Goal: Task Accomplishment & Management: Use online tool/utility

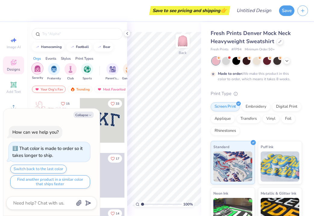
click at [40, 71] on img "filter for Sorority" at bounding box center [37, 68] width 7 height 7
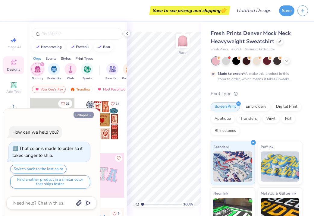
click at [85, 117] on button "Collapse" at bounding box center [84, 115] width 20 height 6
type textarea "x"
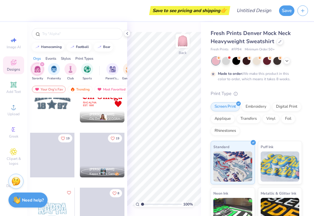
scroll to position [764, 0]
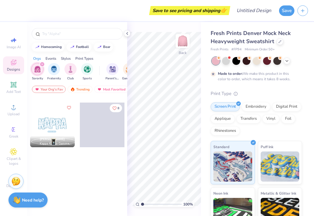
click at [95, 175] on div "230 [PERSON_NAME] Pi Beta Phi, [GEOGRAPHIC_DATA][US_STATE] 11 [PERSON_NAME] [GE…" at bounding box center [77, 168] width 100 height 141
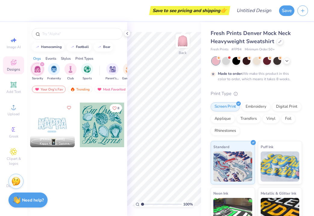
scroll to position [604, 0]
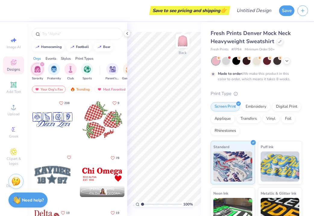
click at [95, 175] on div at bounding box center [102, 174] width 45 height 45
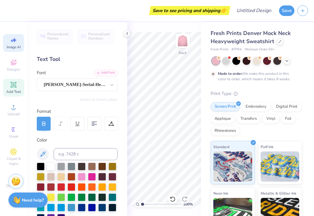
click at [10, 38] on icon at bounding box center [13, 39] width 7 height 7
select select "4"
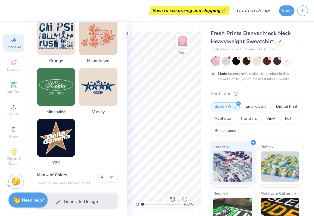
scroll to position [303, 0]
click at [81, 198] on div "Generate Design" at bounding box center [77, 201] width 100 height 29
click at [81, 203] on div "Generate Design" at bounding box center [77, 201] width 100 height 29
click at [14, 112] on span "Upload" at bounding box center [14, 114] width 12 height 5
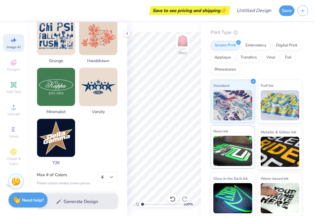
scroll to position [61, 0]
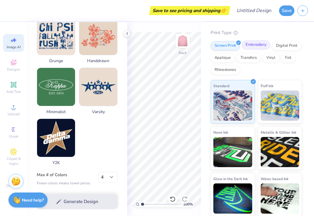
click at [257, 43] on div "Embroidery" at bounding box center [256, 44] width 29 height 9
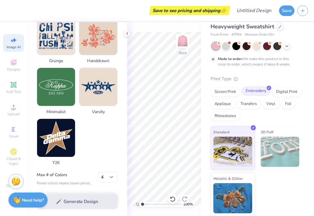
scroll to position [14, 0]
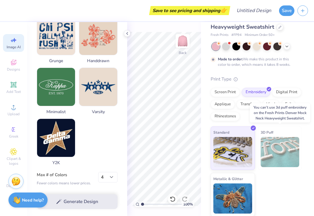
click at [273, 150] on img at bounding box center [280, 152] width 39 height 30
click at [267, 152] on img at bounding box center [280, 152] width 39 height 30
click at [278, 124] on div "Print Type Screen Print Embroidery Digital Print Applique Transfers Vinyl Foil …" at bounding box center [256, 146] width 91 height 141
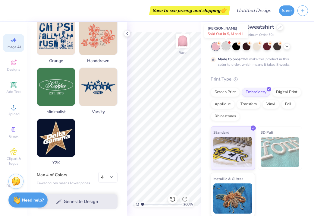
click at [227, 48] on div at bounding box center [226, 46] width 8 height 8
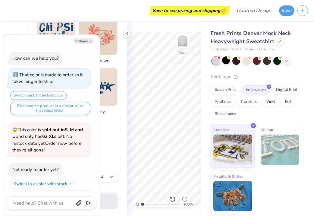
scroll to position [124, 0]
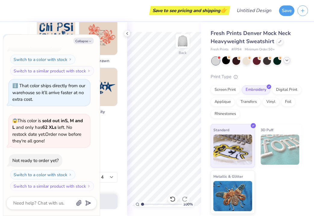
click at [287, 59] on icon at bounding box center [287, 60] width 5 height 5
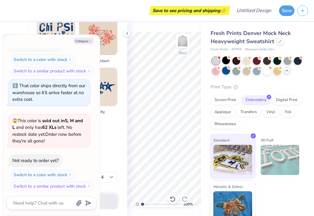
click at [225, 69] on div at bounding box center [226, 71] width 8 height 8
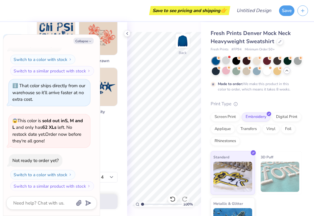
scroll to position [174, 0]
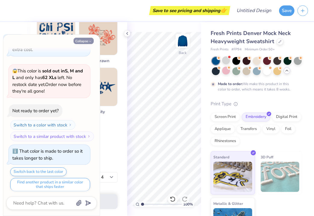
click at [86, 43] on button "Collapse" at bounding box center [84, 41] width 20 height 6
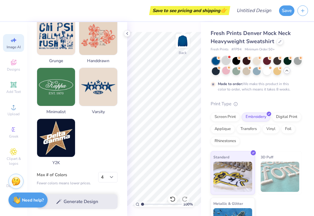
click at [226, 61] on div at bounding box center [226, 60] width 8 height 8
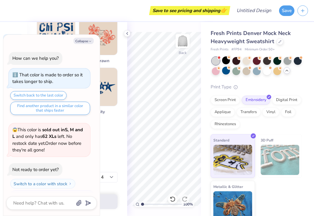
scroll to position [288, 0]
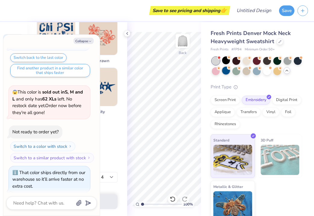
click at [226, 71] on div at bounding box center [226, 71] width 8 height 8
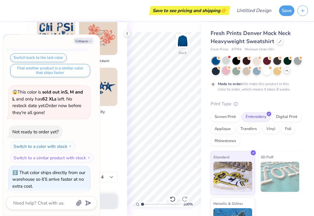
scroll to position [338, 0]
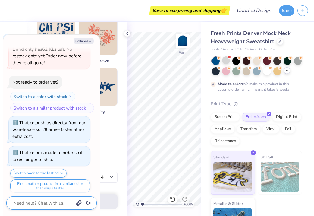
click at [48, 204] on textarea at bounding box center [43, 203] width 61 height 8
type textarea "x"
type textarea "p"
type textarea "x"
type textarea "pa"
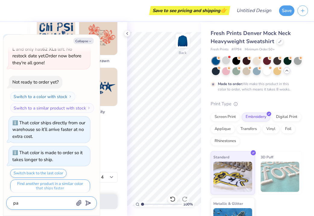
type textarea "x"
type textarea "paq"
type textarea "x"
type textarea "paqr"
type textarea "x"
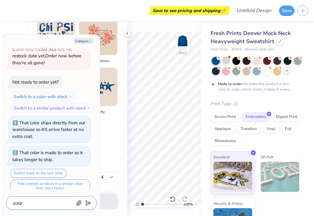
type textarea "paqrk"
type textarea "x"
type textarea "paqrke"
type textarea "x"
type textarea "paqrk"
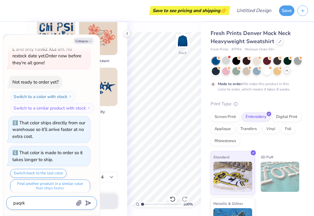
type textarea "x"
type textarea "paqr"
type textarea "x"
type textarea "paq"
type textarea "x"
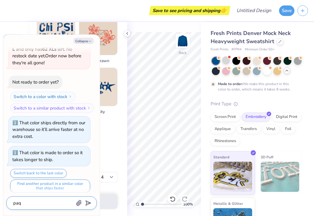
type textarea "pa"
type textarea "x"
type textarea "p"
type textarea "x"
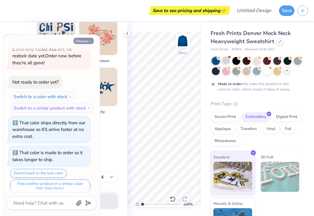
click at [89, 42] on icon "button" at bounding box center [90, 42] width 4 height 4
type textarea "x"
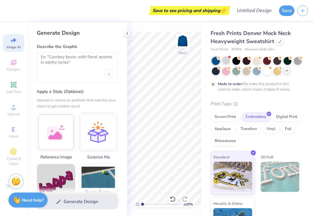
scroll to position [0, 0]
click at [14, 63] on icon at bounding box center [13, 62] width 7 height 7
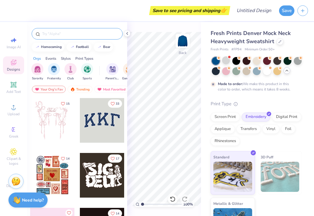
click at [60, 30] on div at bounding box center [77, 33] width 91 height 11
click at [56, 33] on input "text" at bounding box center [80, 34] width 77 height 6
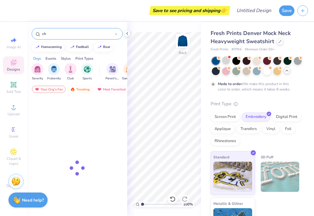
type input "c"
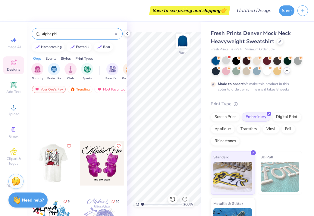
scroll to position [361, 0]
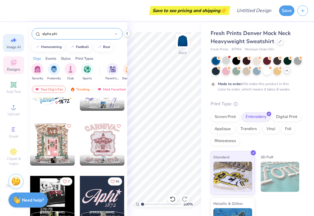
drag, startPoint x: 68, startPoint y: 36, endPoint x: 21, endPoint y: 36, distance: 47.9
click at [21, 36] on div "Save to see pricing and shipping 👉 Design Title Save Image AI Designs Add Text …" at bounding box center [157, 108] width 314 height 216
drag, startPoint x: 54, startPoint y: 31, endPoint x: 27, endPoint y: 33, distance: 26.6
click at [27, 33] on div "alpha phi" at bounding box center [77, 32] width 100 height 21
click at [68, 35] on input "alpha phi" at bounding box center [78, 34] width 73 height 6
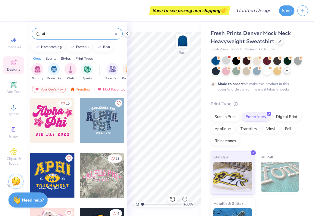
type input "a"
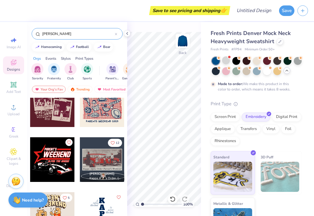
scroll to position [322, 0]
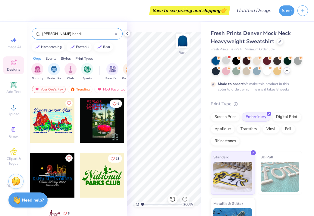
type input "[PERSON_NAME] hoodie"
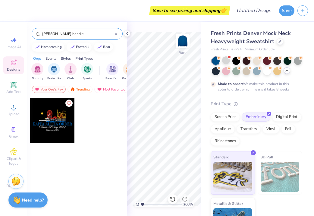
drag, startPoint x: 70, startPoint y: 36, endPoint x: 33, endPoint y: 41, distance: 36.5
click at [34, 41] on div "[PERSON_NAME] hoodie" at bounding box center [77, 32] width 100 height 21
drag, startPoint x: 65, startPoint y: 33, endPoint x: 24, endPoint y: 30, distance: 41.7
click at [24, 30] on div "Save to see pricing and shipping 👉 Design Title Save Image AI Designs Add Text …" at bounding box center [157, 108] width 314 height 216
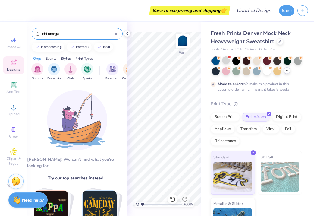
type input "chi omega"
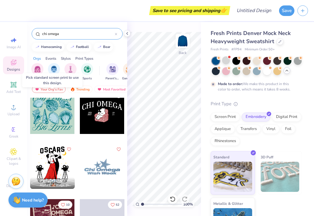
scroll to position [7, 0]
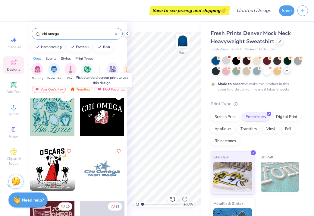
click at [101, 122] on div at bounding box center [102, 113] width 45 height 45
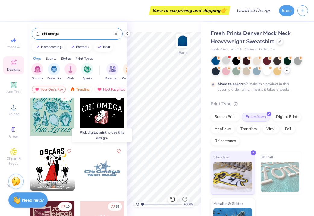
click at [99, 164] on div at bounding box center [102, 168] width 45 height 45
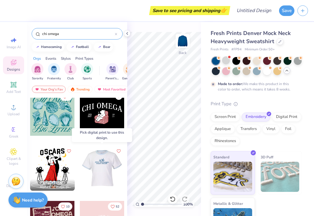
click at [103, 159] on div at bounding box center [102, 168] width 45 height 45
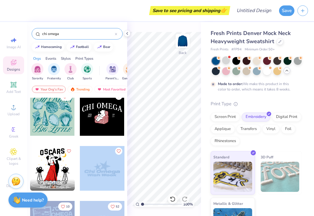
click at [147, 112] on div "Save to see pricing and shipping 👉 Design Title Save Image AI Designs Add Text …" at bounding box center [157, 108] width 314 height 216
click at [99, 174] on div at bounding box center [102, 168] width 45 height 45
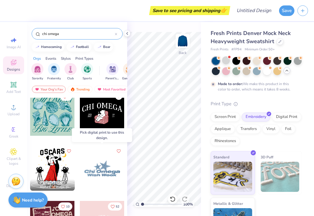
click at [99, 174] on div at bounding box center [102, 168] width 45 height 45
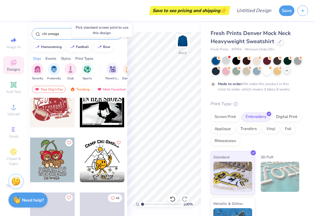
scroll to position [551, 0]
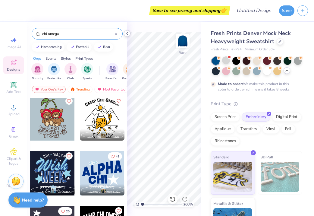
click at [126, 31] on icon at bounding box center [127, 33] width 5 height 5
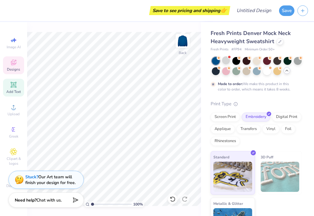
click at [12, 87] on icon at bounding box center [14, 85] width 6 height 6
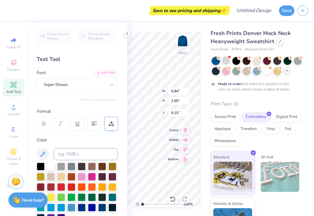
type input "3.00"
type textarea "c"
type textarea "C"
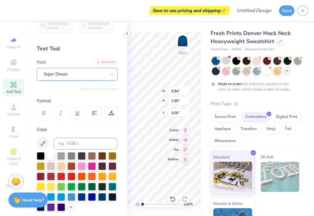
type textarea "CHI OMEGA"
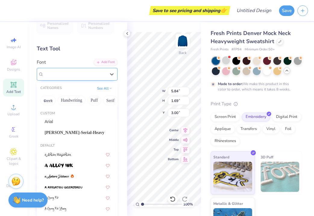
click at [85, 71] on div "Super Dream" at bounding box center [74, 73] width 63 height 9
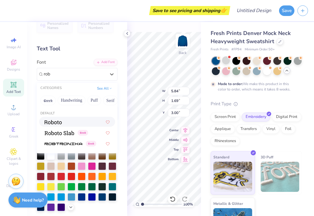
scroll to position [0, 0]
click at [58, 120] on span at bounding box center [53, 122] width 17 height 6
type input "rob"
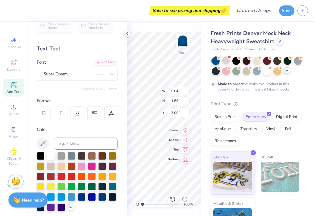
scroll to position [0, 1]
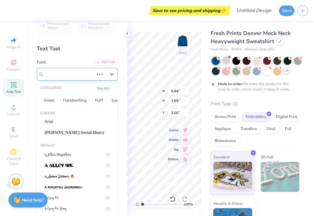
click at [93, 75] on div "Super Dream" at bounding box center [68, 73] width 51 height 9
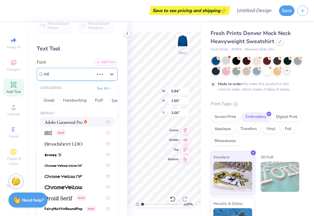
type input "rob"
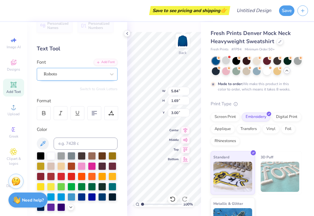
scroll to position [0, 1]
click at [85, 75] on div "Roboto" at bounding box center [74, 73] width 63 height 9
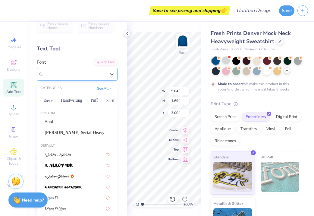
click at [85, 75] on div "Roboto" at bounding box center [75, 74] width 62 height 7
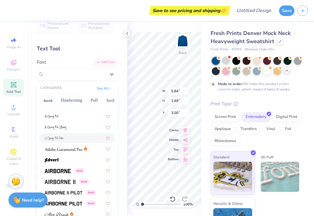
scroll to position [107, 0]
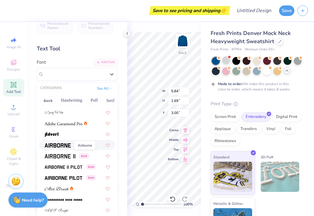
click at [64, 144] on img at bounding box center [58, 145] width 26 height 4
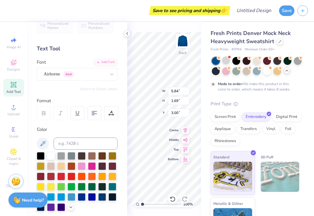
click at [59, 62] on div "Font Airborne Greek" at bounding box center [77, 70] width 81 height 22
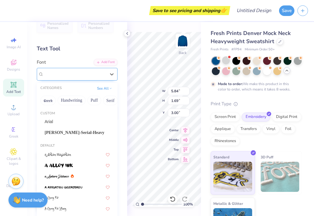
click at [58, 79] on div "Airborne Greek" at bounding box center [77, 74] width 81 height 13
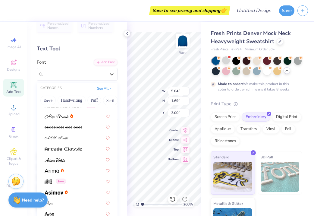
scroll to position [192, 0]
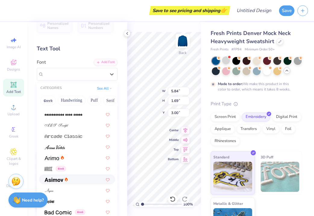
click at [63, 180] on img at bounding box center [54, 180] width 19 height 4
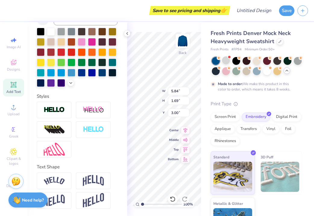
scroll to position [135, 0]
click at [62, 183] on img at bounding box center [54, 181] width 21 height 8
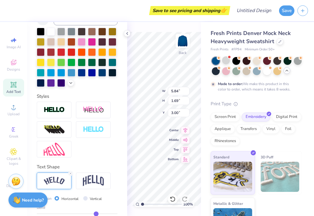
click at [127, 142] on div "Personalized Names Personalized Numbers Text Tool Add Font Font [PERSON_NAME] S…" at bounding box center [77, 119] width 100 height 194
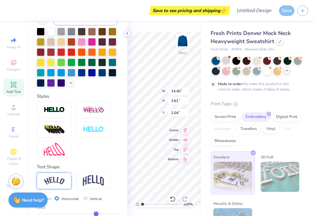
click at [127, 31] on icon at bounding box center [127, 33] width 5 height 5
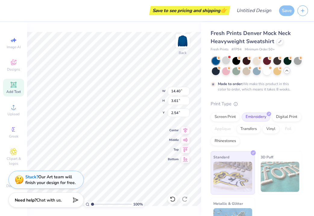
click at [257, 164] on div "Standard 3D Puff Metallic & Glitter" at bounding box center [256, 196] width 91 height 90
click at [251, 142] on div "Screen Print Embroidery Digital Print Applique Transfers Vinyl Foil Rhinestones" at bounding box center [256, 128] width 91 height 33
type input "2.26"
type textarea "CHI O"
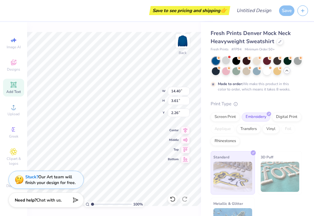
scroll to position [0, 0]
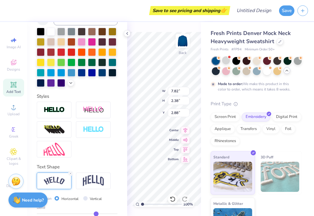
type input "10.34"
type input "3.14"
type input "2.22"
click at [183, 96] on div "100 % Back W 10.34 10.34 " H 3.14 3.14 " Y 2.22 2.22 " Center Middle Top Bottom" at bounding box center [164, 119] width 74 height 194
click at [173, 95] on div "100 % Back W 10.34 10.34 " H 3.14 3.14 " Y 2.22 2.22 " Center Middle Top Bottom" at bounding box center [164, 119] width 74 height 194
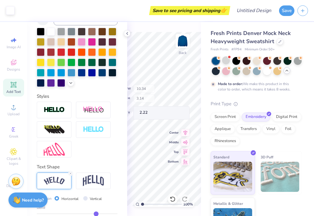
click at [173, 95] on div "100 % Back W 10.34 H 3.14 Y 2.22 Center Middle Top Bottom" at bounding box center [164, 119] width 74 height 194
click at [173, 92] on div "100 % Back" at bounding box center [164, 119] width 74 height 194
click at [184, 93] on div "100 % Back W 10.34 10.34 " H 3.14 3.14 " Y 2.22 2.22 " Center Middle Top Bottom" at bounding box center [164, 119] width 74 height 194
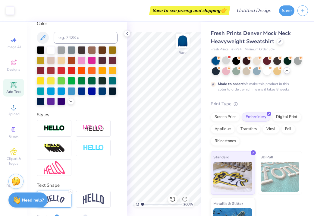
scroll to position [115, 0]
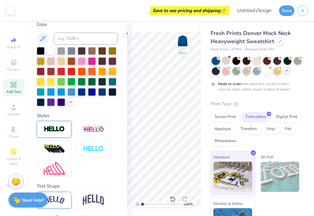
click at [63, 134] on div at bounding box center [54, 129] width 35 height 17
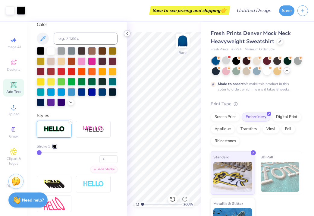
click at [127, 31] on div at bounding box center [127, 33] width 7 height 7
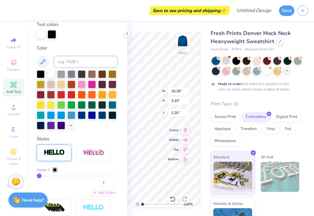
scroll to position [0, 0]
type textarea "CHIO"
click at [175, 93] on input "9.58" at bounding box center [179, 91] width 22 height 8
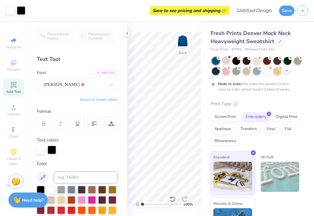
scroll to position [0, 0]
click at [170, 95] on div "100 % Back W 9.58 9.58 " H 3.07 3.07 " Y 2.26 2.26 " Center [GEOGRAPHIC_DATA]" at bounding box center [164, 119] width 74 height 194
click at [128, 35] on icon at bounding box center [127, 33] width 5 height 5
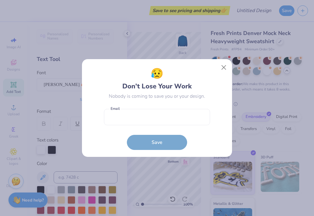
click at [221, 68] on button "Close" at bounding box center [223, 67] width 11 height 11
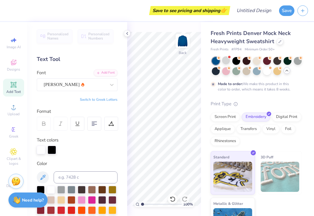
click at [221, 67] on div at bounding box center [257, 66] width 90 height 18
click at [11, 90] on span "Add Text" at bounding box center [13, 91] width 14 height 5
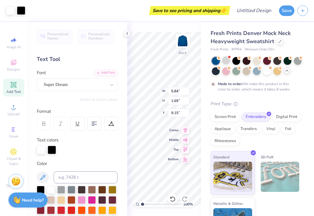
type input "5.88"
type input "1.72"
type input "9.14"
type textarea "CHI O"
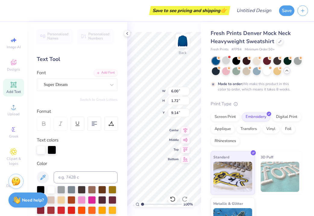
type input "2.64"
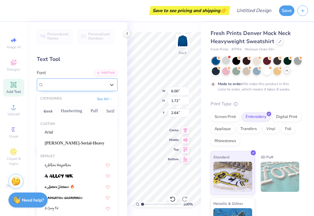
click at [92, 88] on div "Super Dream" at bounding box center [74, 84] width 63 height 9
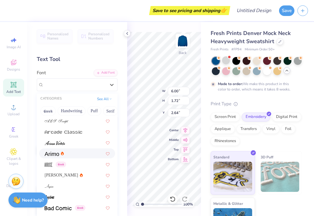
scroll to position [206, 0]
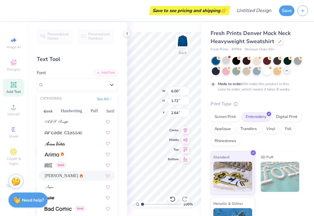
click at [77, 172] on div "[PERSON_NAME]" at bounding box center [77, 176] width 76 height 10
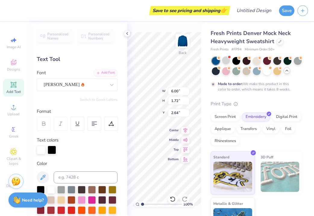
type input "6.08"
type input "1.80"
type input "2.60"
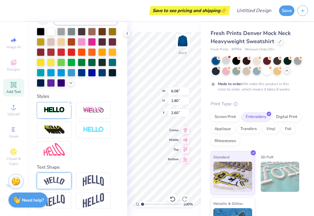
scroll to position [158, 0]
click at [63, 185] on img at bounding box center [54, 181] width 21 height 8
type input "7.85"
type input "2.41"
type input "2.30"
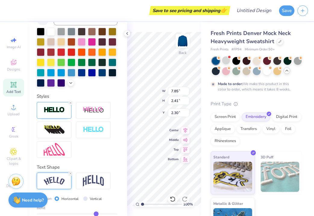
click at [125, 83] on div "Save to see pricing and shipping 👉 Design Title Save Image AI Designs Add Text …" at bounding box center [157, 108] width 314 height 216
type input "10.76"
type input "3.30"
type input "3.00"
click at [62, 73] on div at bounding box center [61, 72] width 8 height 8
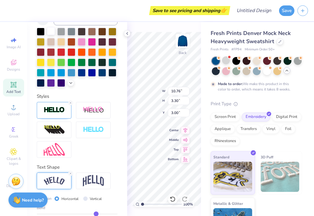
click at [48, 30] on div at bounding box center [51, 31] width 8 height 8
click at [81, 41] on div at bounding box center [82, 41] width 8 height 8
click at [93, 71] on div at bounding box center [92, 72] width 8 height 8
click at [227, 71] on div at bounding box center [226, 71] width 8 height 8
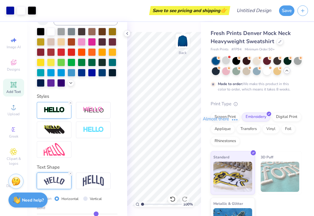
click at [226, 70] on div "Almost there" at bounding box center [220, 119] width 187 height 194
click at [228, 70] on div "Almost there" at bounding box center [220, 119] width 187 height 194
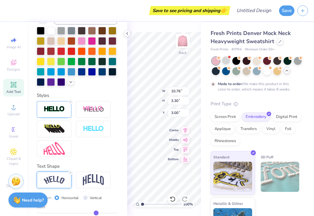
scroll to position [112, 0]
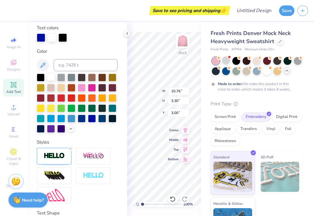
click at [50, 77] on div at bounding box center [51, 77] width 8 height 8
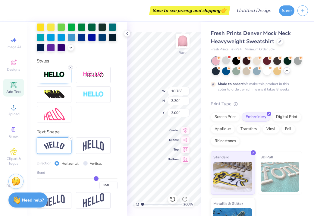
scroll to position [193, 0]
type input "0.51"
type input "0.52"
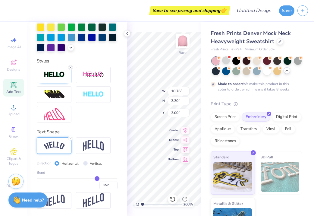
type input "0.53"
type input "0.54"
type input "0.55"
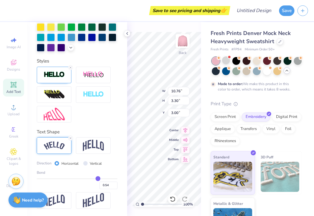
type input "0.55"
type input "0.56"
type input "0.57"
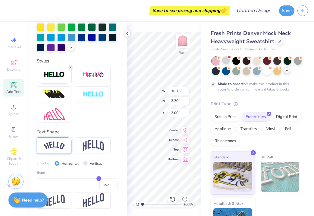
type input "0.58"
type input "0.59"
type input "0.6"
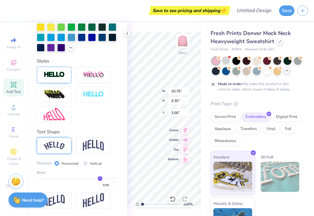
type input "0.60"
type input "0.59"
type input "0.58"
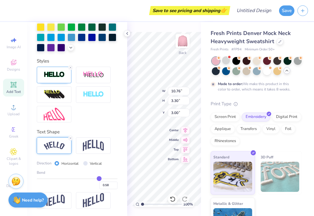
type input "0.57"
type input "0.56"
type input "0.55"
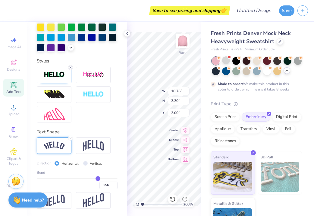
type input "0.55"
type input "0.54"
type input "0.53"
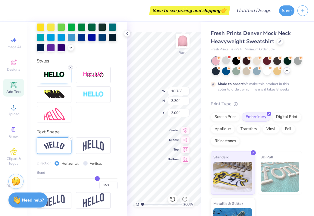
type input "0.52"
type input "0.51"
type input "0.49"
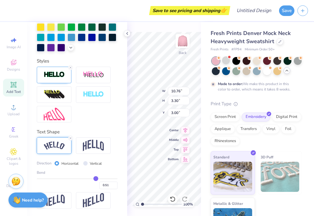
type input "0.49"
type input "0.48"
type input "0.46"
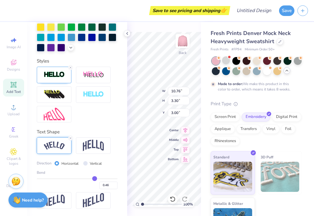
type input "0.44"
type input "0.43"
type input "0.41"
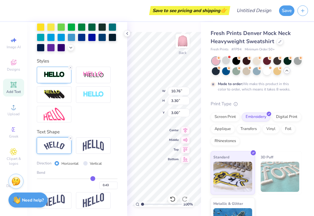
type input "0.41"
type input "0.4"
type input "0.40"
type input "0.38"
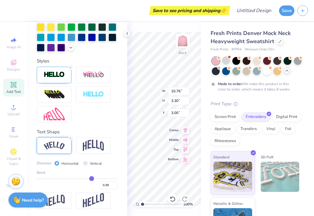
type input "0.37"
type input "0.35"
type input "0.33"
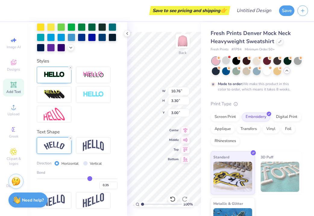
type input "0.33"
type input "0.32"
type input "0.31"
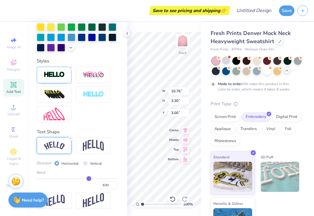
type input "0.3"
type input "0.30"
type input "0.29"
type input "0.28"
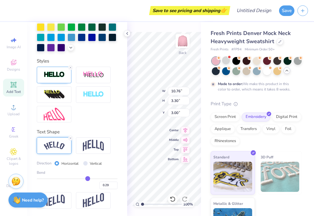
type input "0.28"
type input "0.27"
type input "0.26"
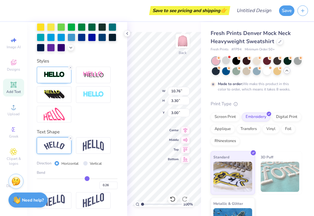
type input "0.27"
type input "0.28"
type input "0.29"
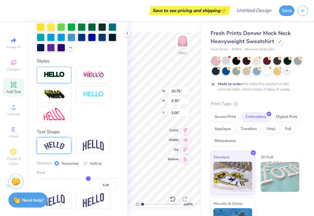
type input "0.29"
type input "0.3"
type input "0.30"
type input "0.31"
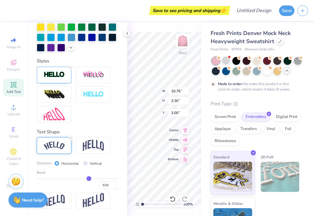
drag, startPoint x: 96, startPoint y: 178, endPoint x: 89, endPoint y: 178, distance: 7.2
type input "0.31"
click at [89, 179] on input "range" at bounding box center [77, 178] width 81 height 1
type input "9.82"
type input "2.74"
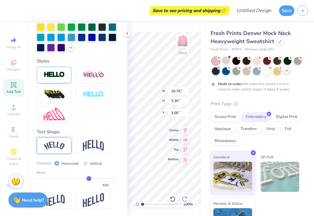
type input "3.28"
type input "0.33"
type input "0.34"
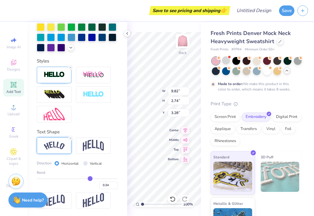
type input "0.35"
type input "0.36"
type input "0.37"
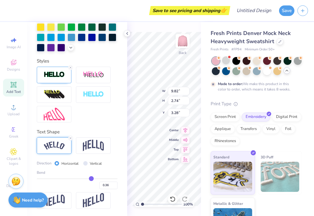
type input "0.37"
type input "0.38"
type input "0.39"
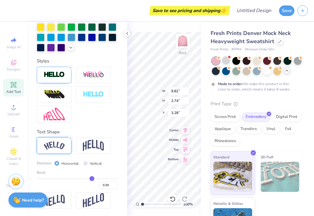
type input "0.4"
type input "0.40"
type input "0.41"
type input "0.42"
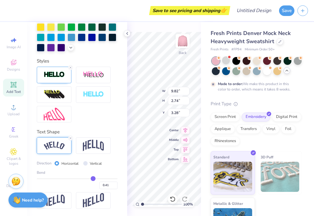
type input "0.42"
type input "0.43"
type input "0.44"
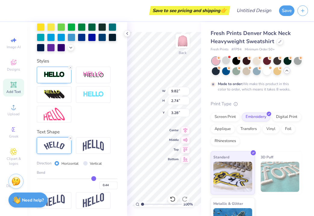
type input "0.45"
type input "0.46"
type input "0.47"
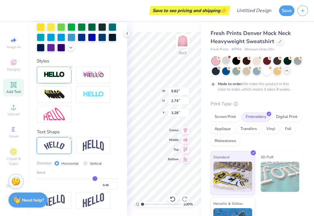
type input "0.47"
type input "0.48"
drag, startPoint x: 90, startPoint y: 180, endPoint x: 96, endPoint y: 180, distance: 6.0
type input "0.48"
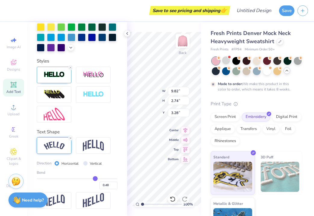
click at [96, 179] on input "range" at bounding box center [77, 178] width 81 height 1
type input "10.66"
type input "3.22"
type input "3.04"
click at [87, 152] on div at bounding box center [93, 145] width 35 height 17
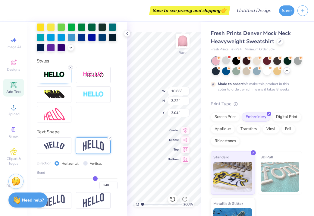
type input "8.33"
type input "3.56"
type input "2.87"
click at [125, 84] on div "Save to see pricing and shipping 👉 Design Title Save Image AI Designs Add Text …" at bounding box center [157, 108] width 314 height 216
type input "11.11"
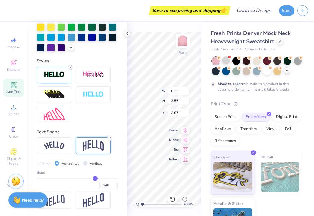
type input "4.74"
type input "2.62"
click at [127, 35] on icon at bounding box center [127, 33] width 5 height 5
type textarea "CHI O"
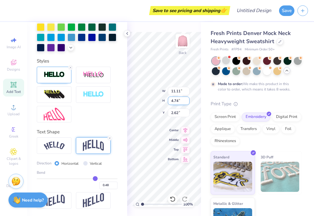
scroll to position [0, 0]
click at [125, 32] on icon at bounding box center [127, 33] width 5 height 5
type input "0.47"
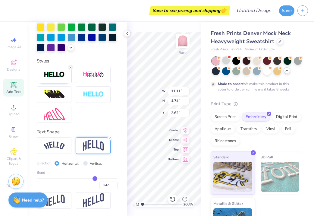
type input "0.46"
type input "0.45"
type input "0.44"
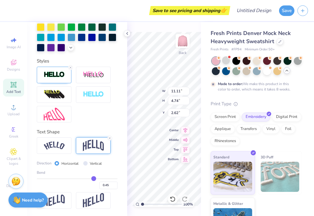
type input "0.44"
type input "0.43"
click at [93, 179] on input "range" at bounding box center [77, 178] width 81 height 1
click at [99, 166] on div "Vertical" at bounding box center [92, 163] width 19 height 7
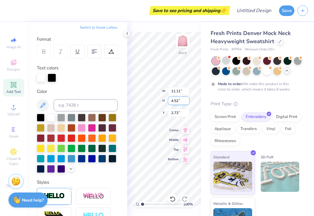
scroll to position [0, 1]
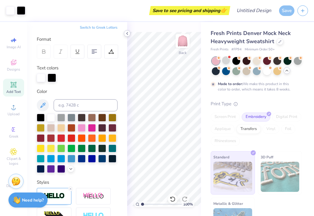
click at [128, 31] on icon at bounding box center [127, 33] width 5 height 5
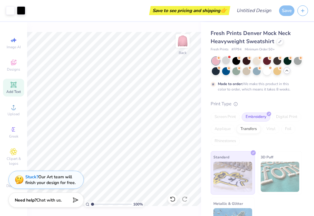
scroll to position [15, 0]
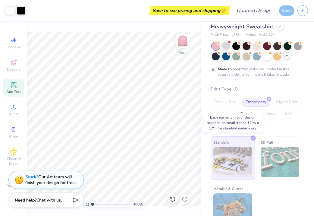
click at [247, 176] on img at bounding box center [232, 162] width 39 height 30
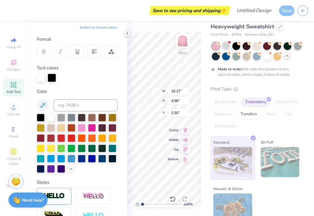
click at [126, 32] on icon at bounding box center [127, 33] width 5 height 5
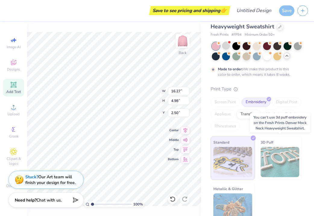
click at [271, 155] on img at bounding box center [280, 162] width 39 height 30
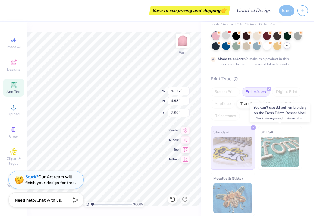
scroll to position [25, 0]
click at [270, 185] on div "Standard 3D Puff Metallic & Glitter" at bounding box center [256, 171] width 91 height 90
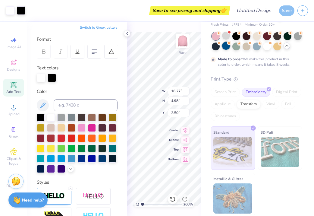
click at [119, 96] on div "Personalized Names Personalized Numbers Text Tool Add Font Font [PERSON_NAME] S…" at bounding box center [77, 119] width 100 height 194
click at [46, 104] on icon at bounding box center [42, 105] width 7 height 7
click at [81, 131] on div at bounding box center [82, 127] width 8 height 8
click at [81, 128] on div at bounding box center [82, 127] width 8 height 8
click at [68, 159] on div at bounding box center [72, 158] width 8 height 8
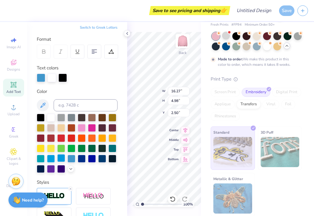
click at [60, 159] on div at bounding box center [61, 158] width 8 height 8
click at [85, 159] on div at bounding box center [82, 158] width 8 height 8
click at [92, 159] on div at bounding box center [92, 158] width 8 height 8
click at [52, 115] on div at bounding box center [51, 117] width 8 height 8
click at [52, 81] on div at bounding box center [52, 77] width 8 height 8
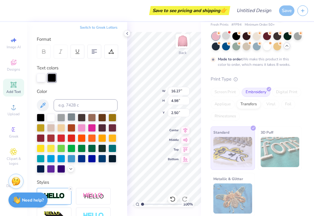
click at [69, 118] on div at bounding box center [72, 117] width 8 height 8
click at [128, 29] on div "100 % Back" at bounding box center [164, 119] width 74 height 194
click at [126, 31] on icon at bounding box center [127, 33] width 5 height 5
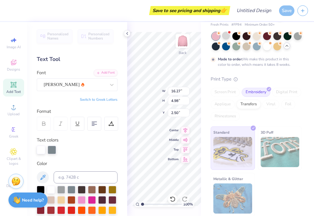
scroll to position [0, 0]
click at [127, 33] on icon at bounding box center [127, 33] width 5 height 5
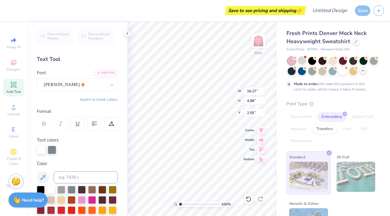
scroll to position [0, 1]
click at [77, 138] on div "Text colors" at bounding box center [77, 145] width 81 height 17
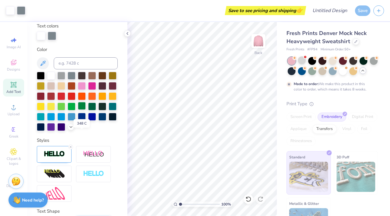
scroll to position [137, 0]
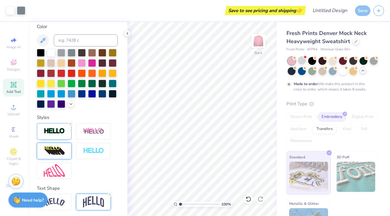
click at [65, 151] on div at bounding box center [54, 151] width 35 height 17
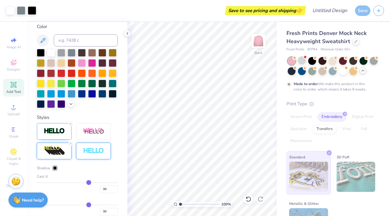
click at [84, 143] on div at bounding box center [93, 151] width 35 height 17
click at [70, 145] on div at bounding box center [70, 143] width 5 height 5
click at [70, 124] on icon at bounding box center [71, 124] width 4 height 4
click at [61, 133] on img at bounding box center [54, 131] width 21 height 7
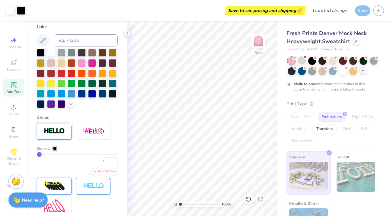
click at [125, 34] on icon at bounding box center [127, 33] width 5 height 5
